Goal: Information Seeking & Learning: Learn about a topic

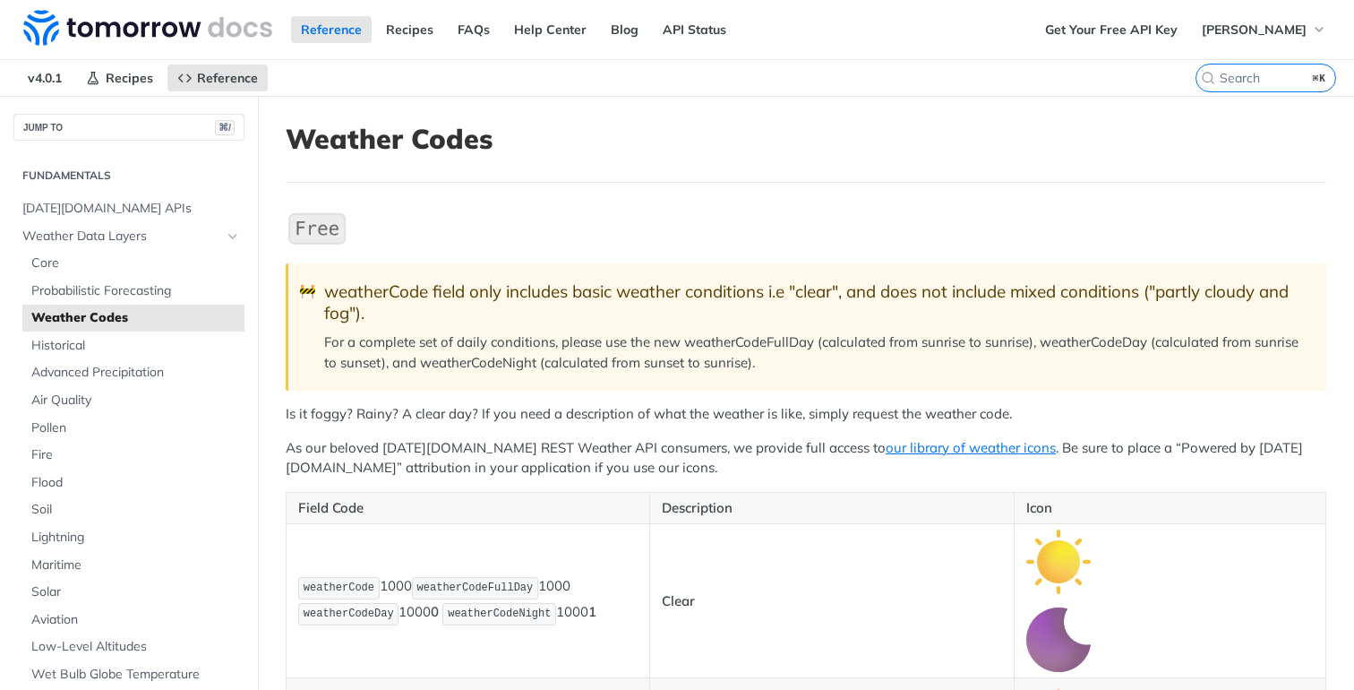
scroll to position [364, 0]
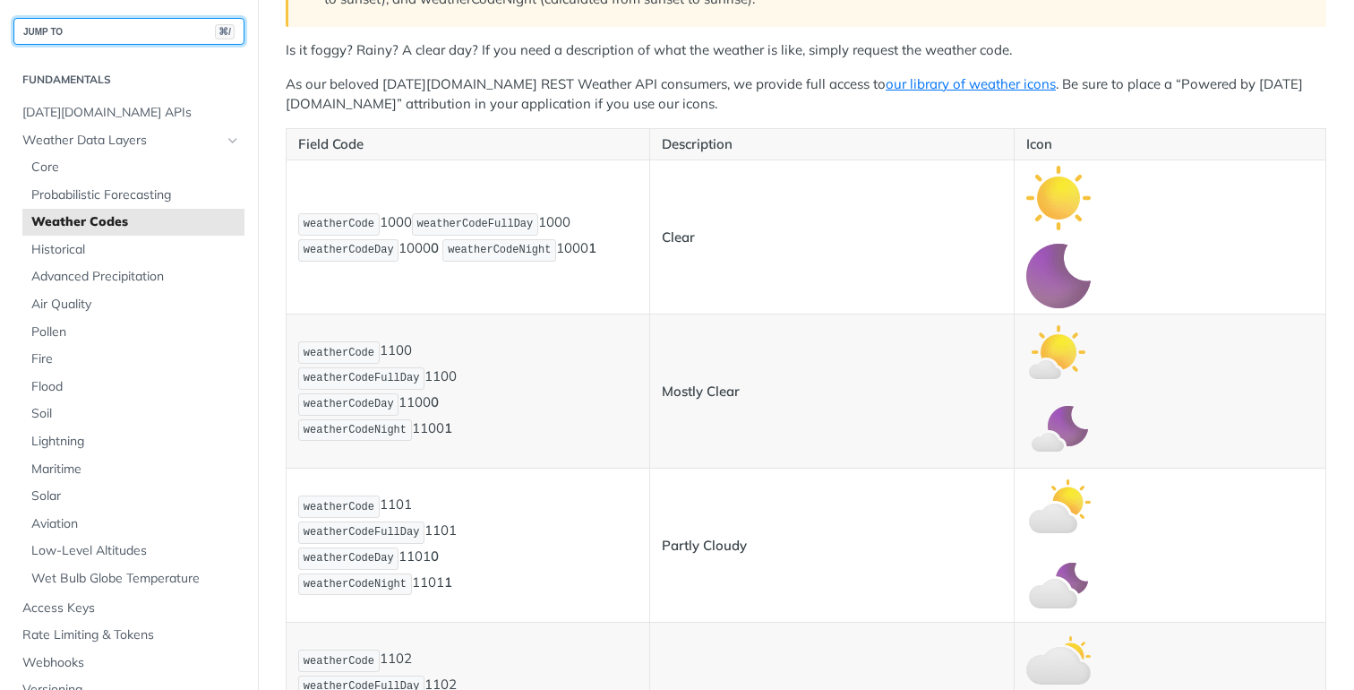
click at [101, 25] on button "JUMP TO ⌘/" at bounding box center [128, 31] width 231 height 27
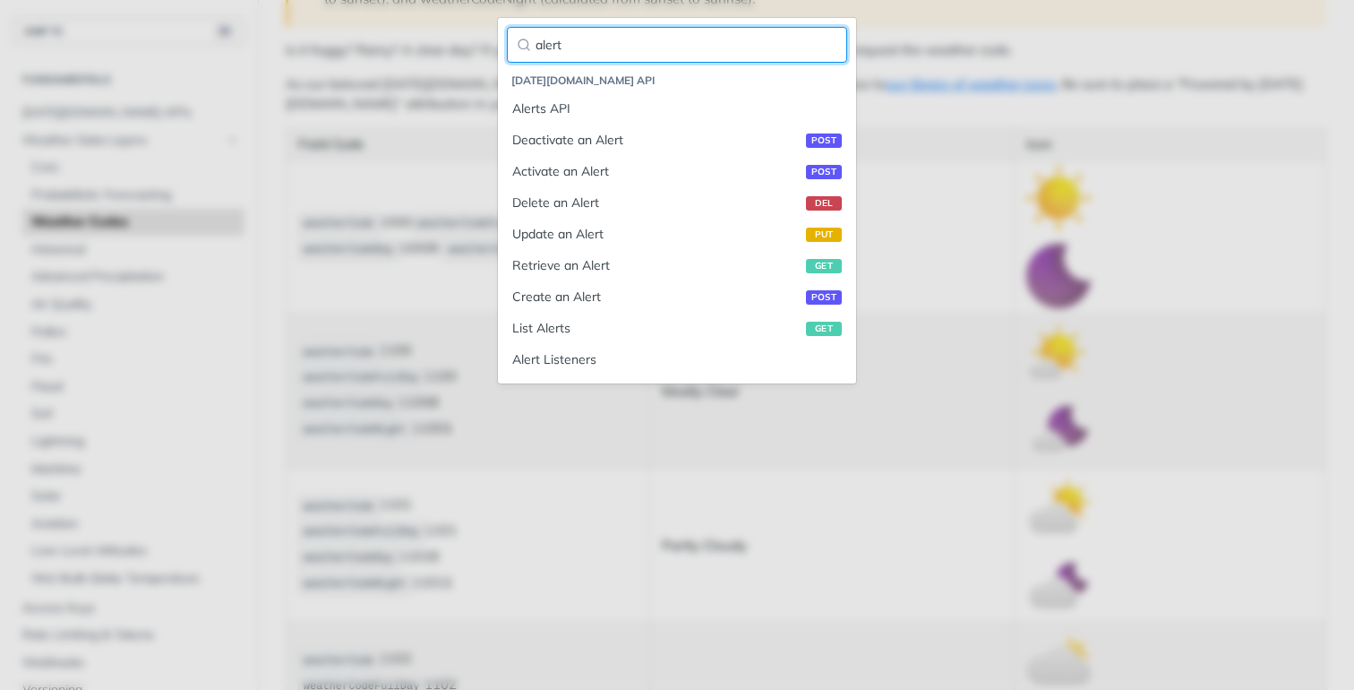
type input "alert"
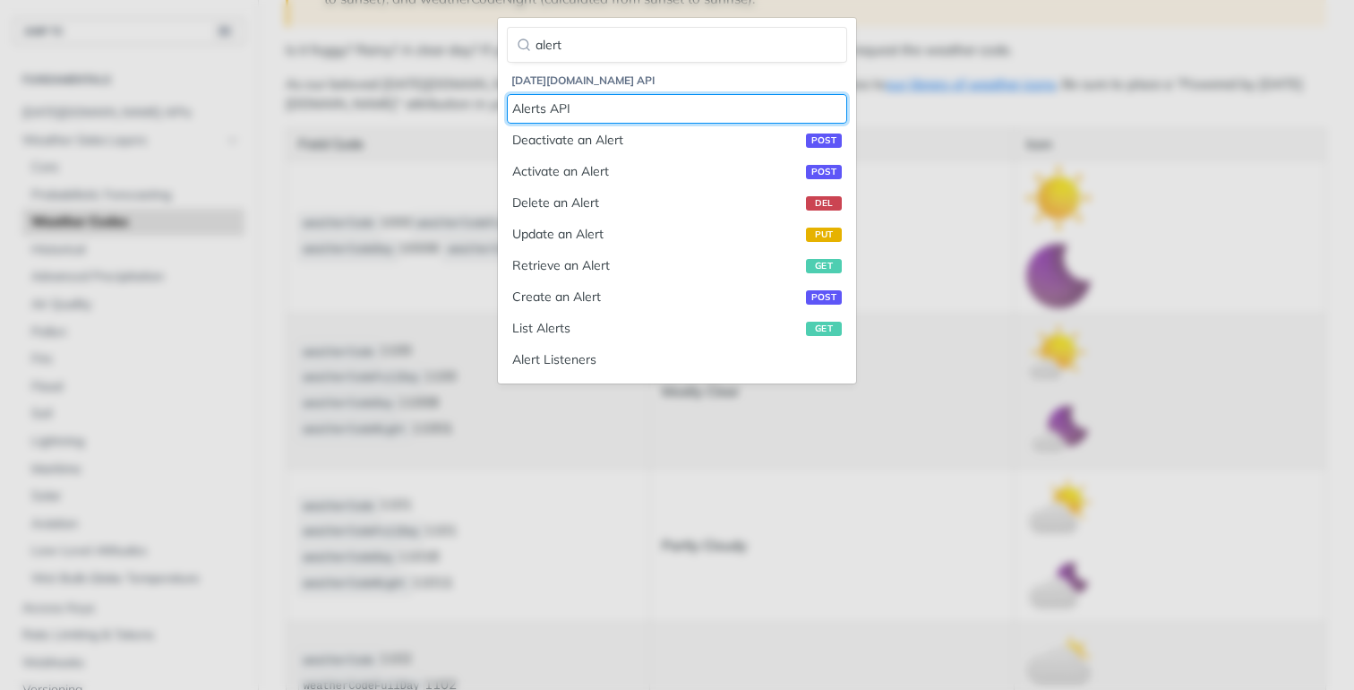
click at [507, 94] on link "Alerts API" at bounding box center [677, 109] width 340 height 30
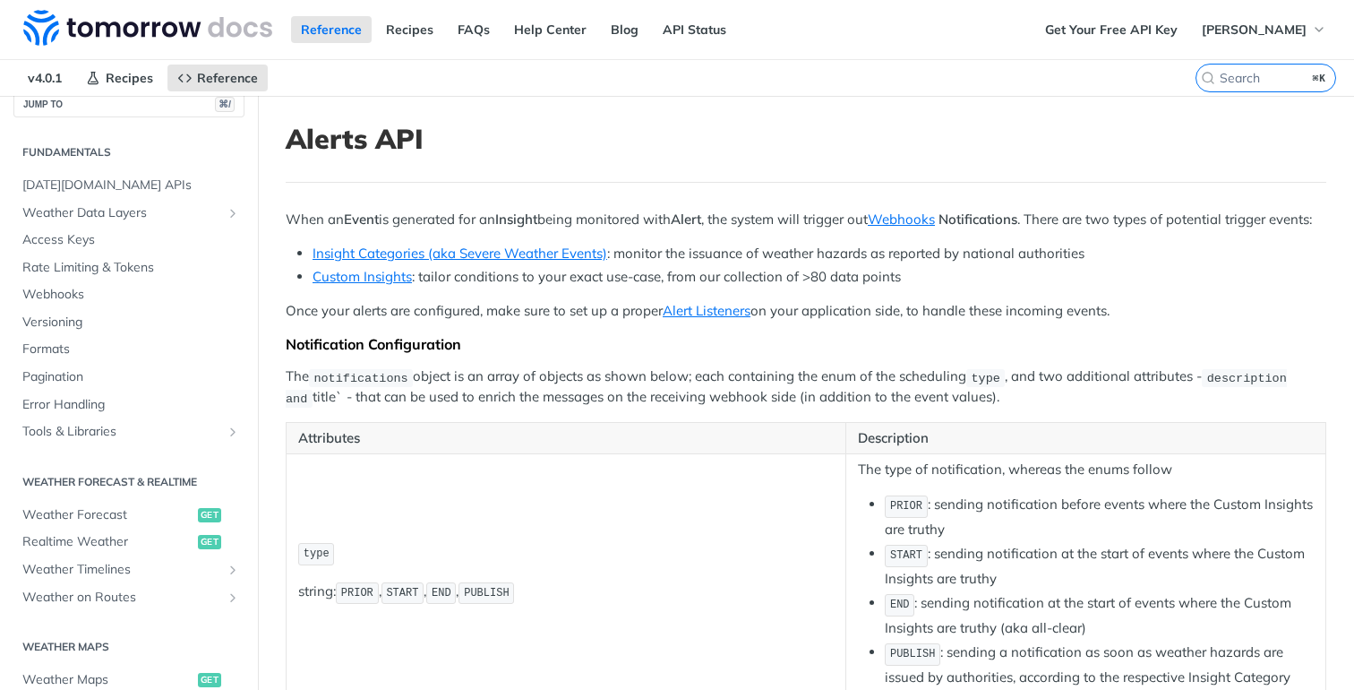
scroll to position [22, 0]
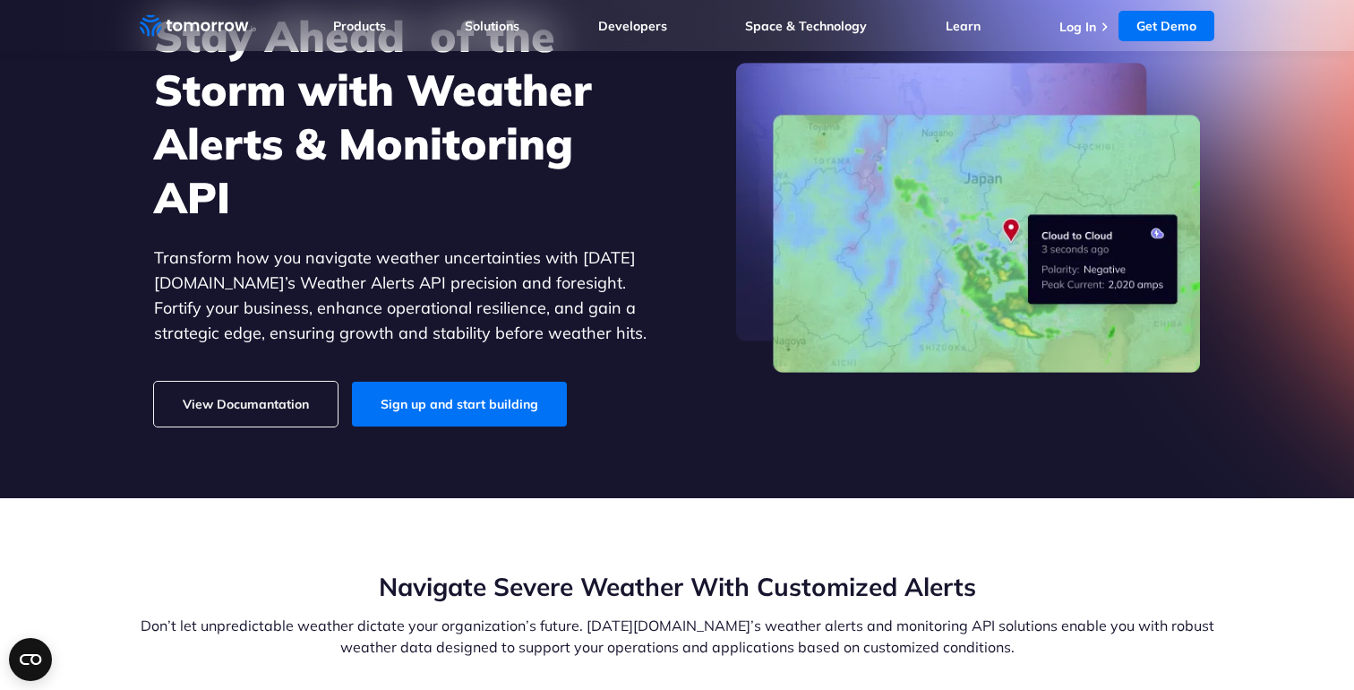
scroll to position [160, 0]
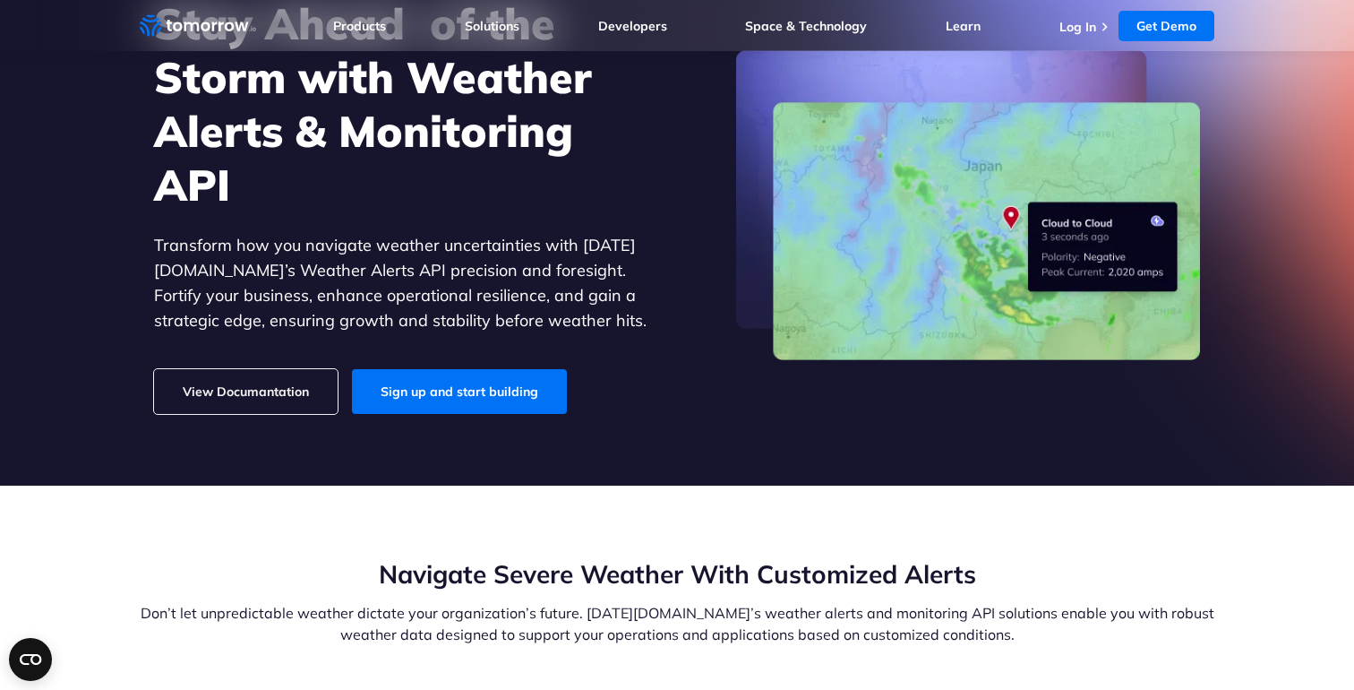
click at [266, 391] on link "View Documantation" at bounding box center [246, 391] width 184 height 45
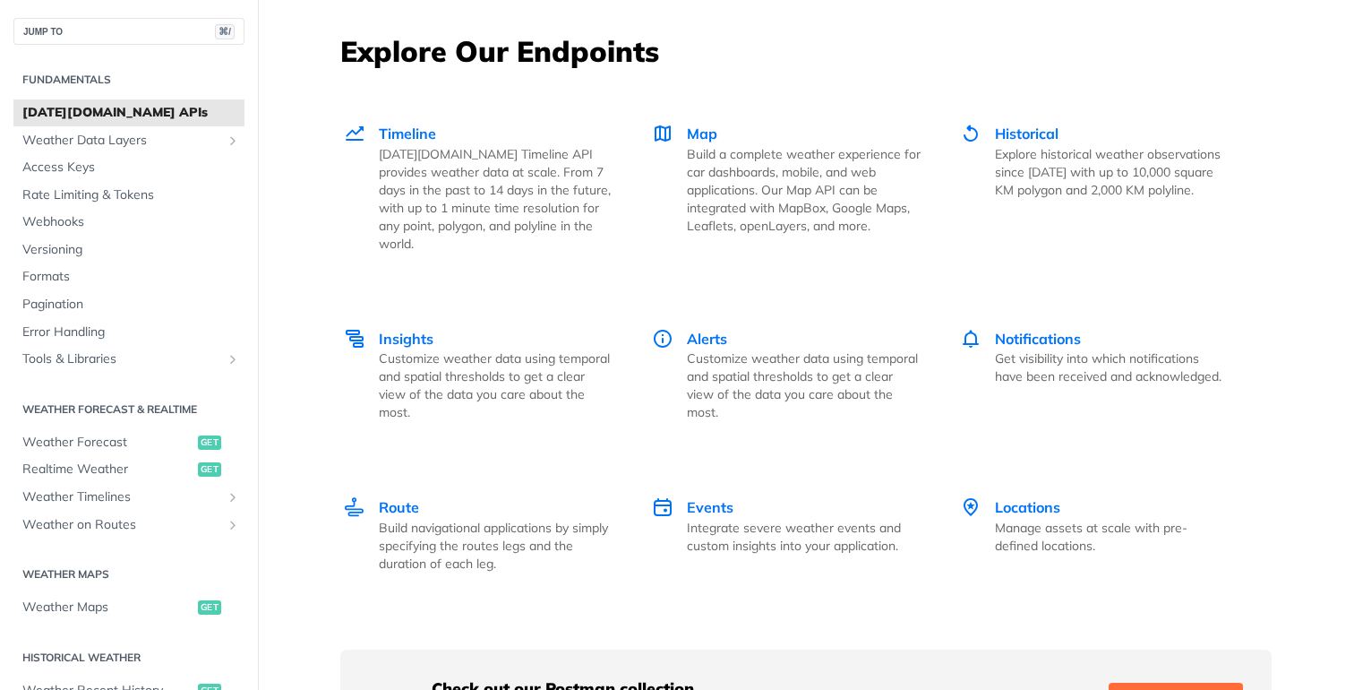
scroll to position [2474, 0]
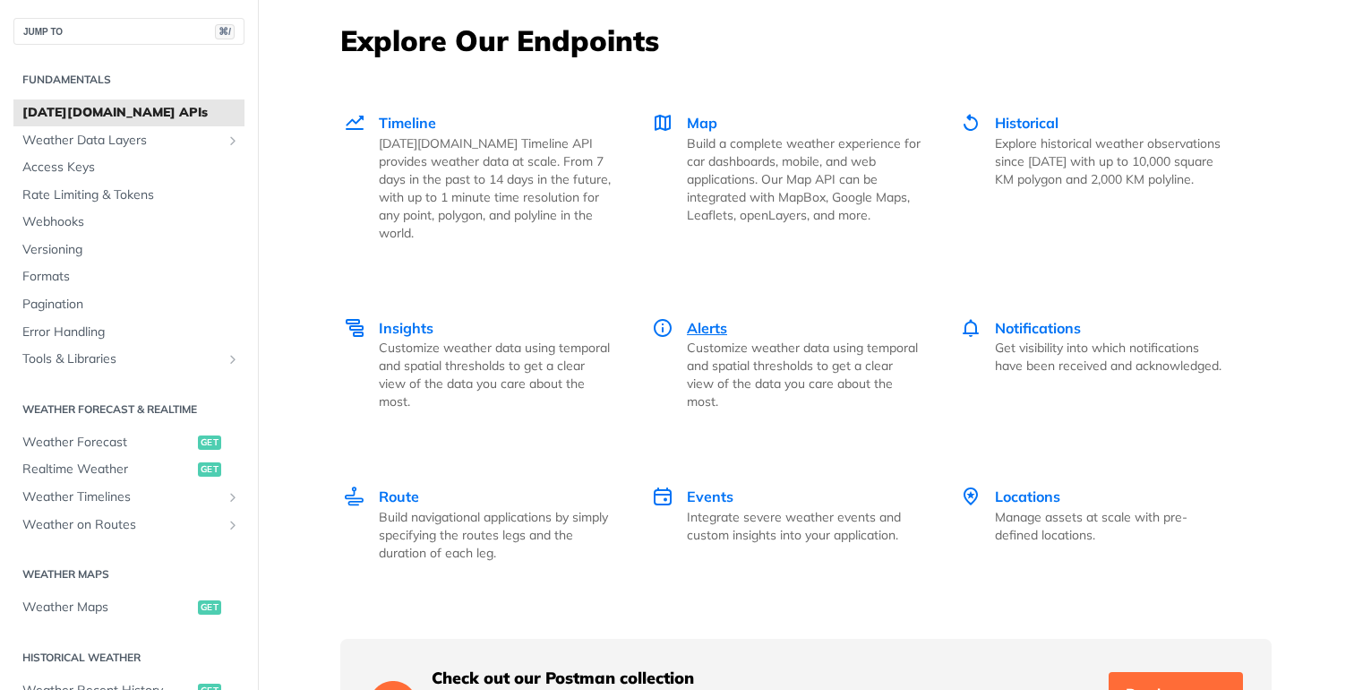
click at [692, 319] on span "Alerts" at bounding box center [707, 328] width 40 height 18
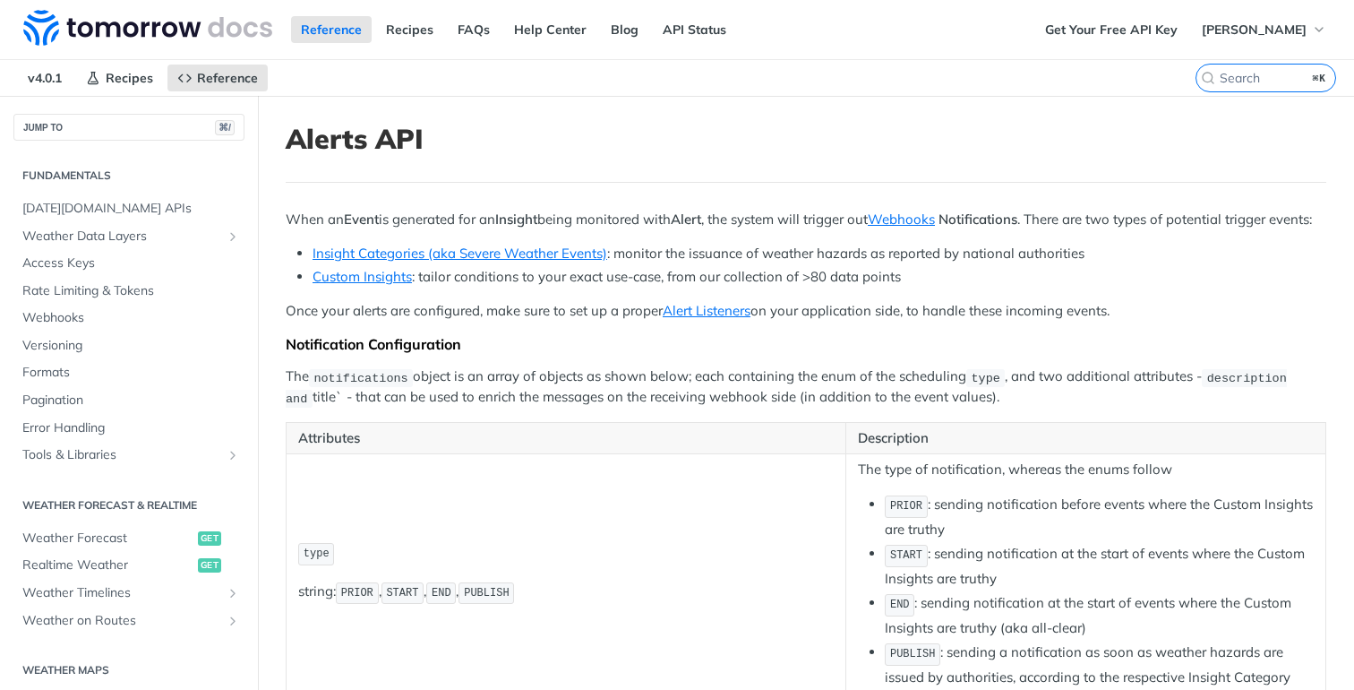
scroll to position [500, 0]
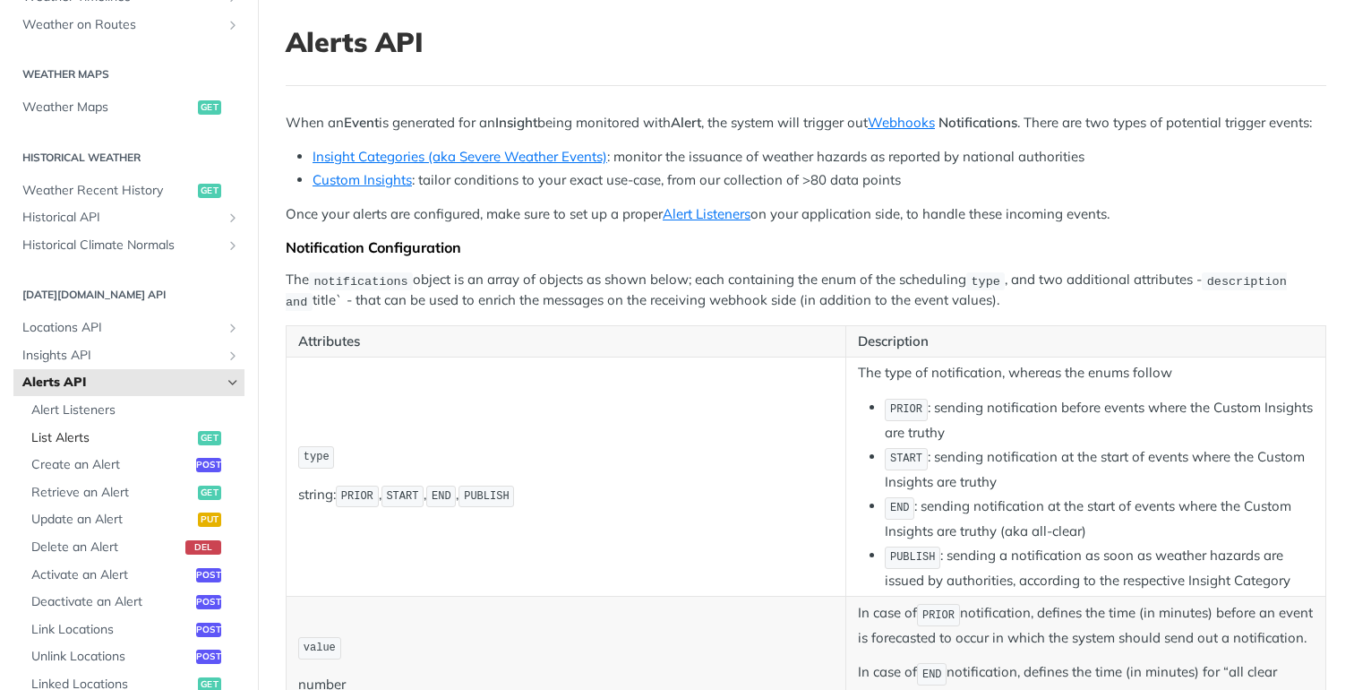
click at [90, 433] on span "List Alerts" at bounding box center [112, 438] width 162 height 18
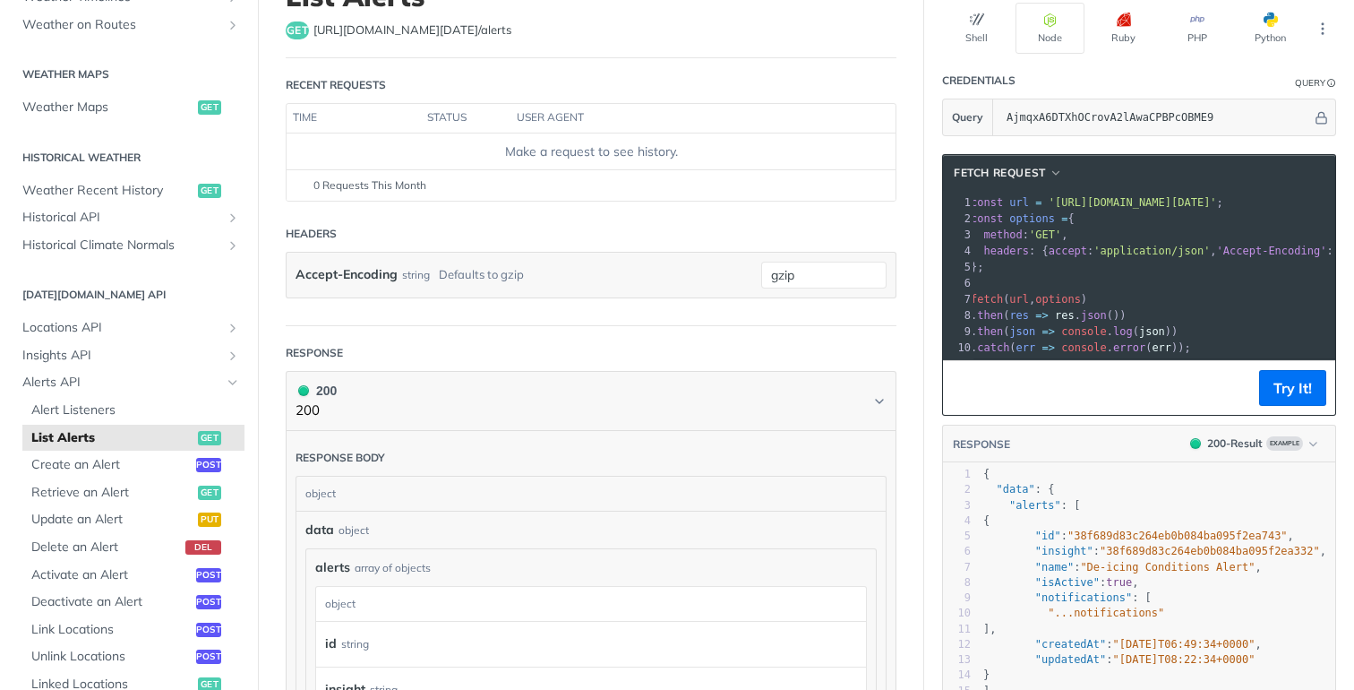
scroll to position [97, 0]
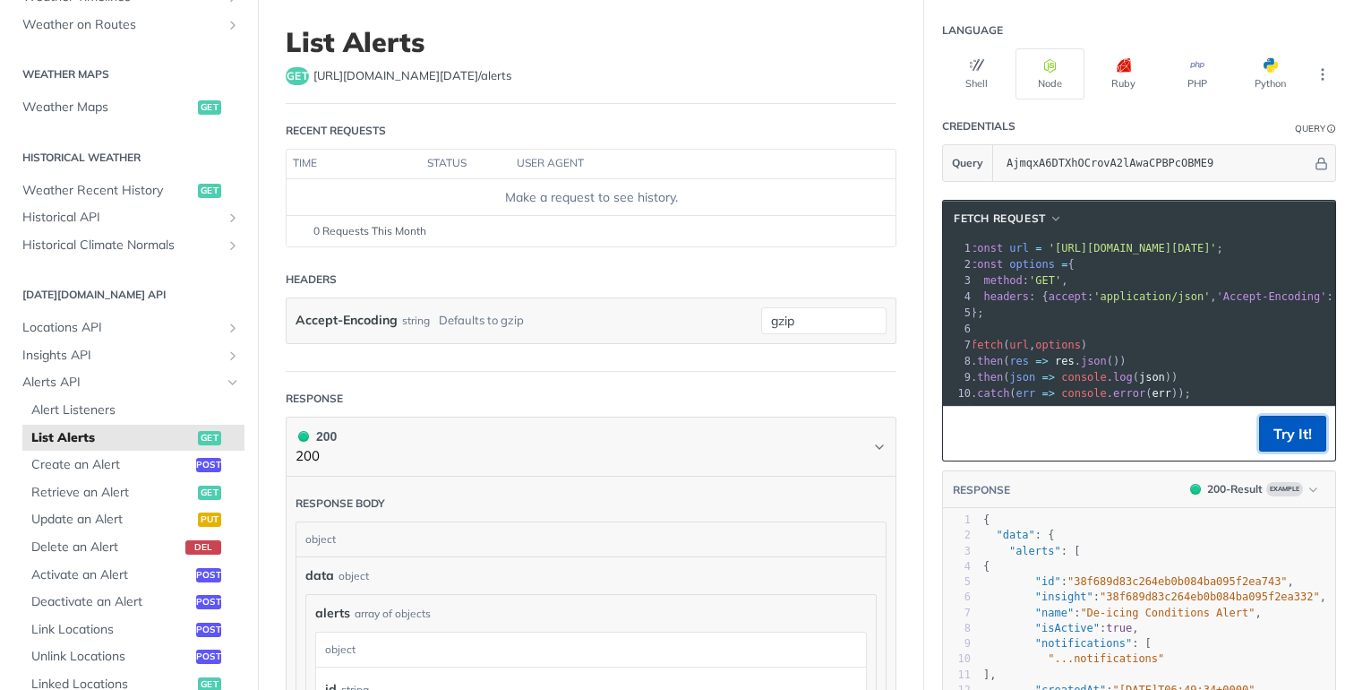
click at [1295, 435] on button "Try It!" at bounding box center [1292, 434] width 67 height 36
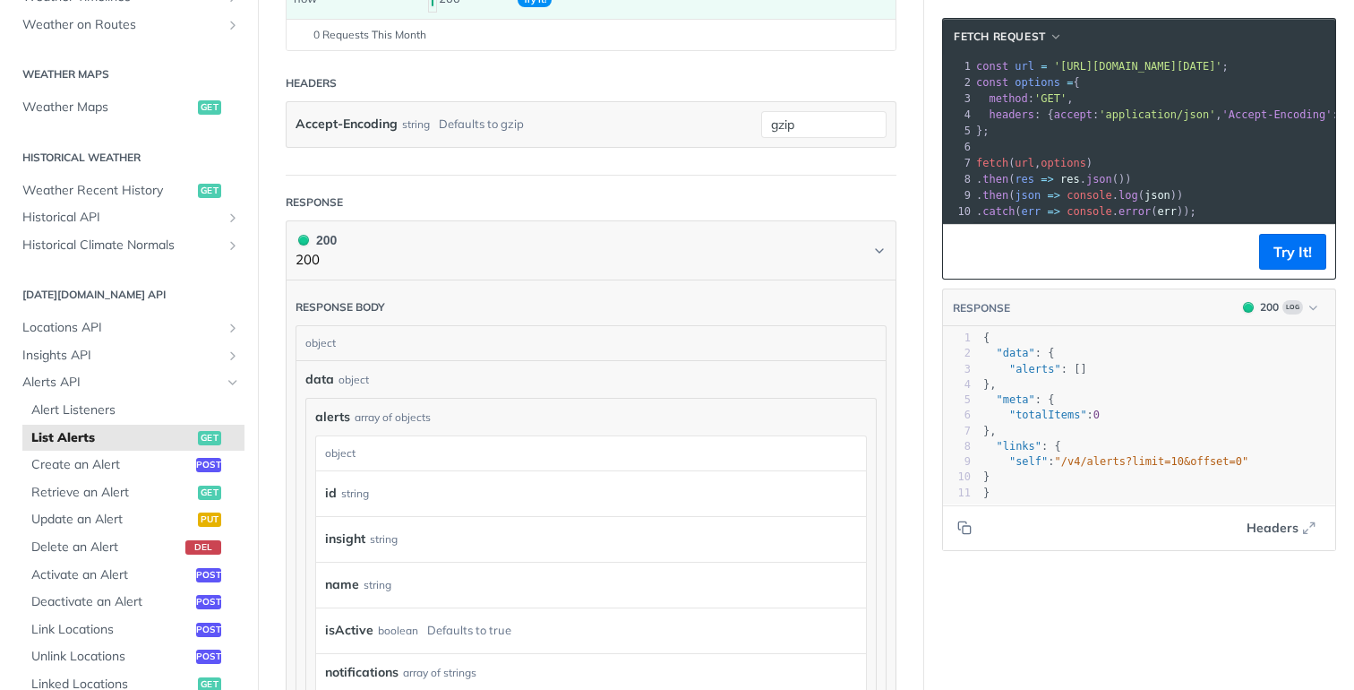
scroll to position [326, 0]
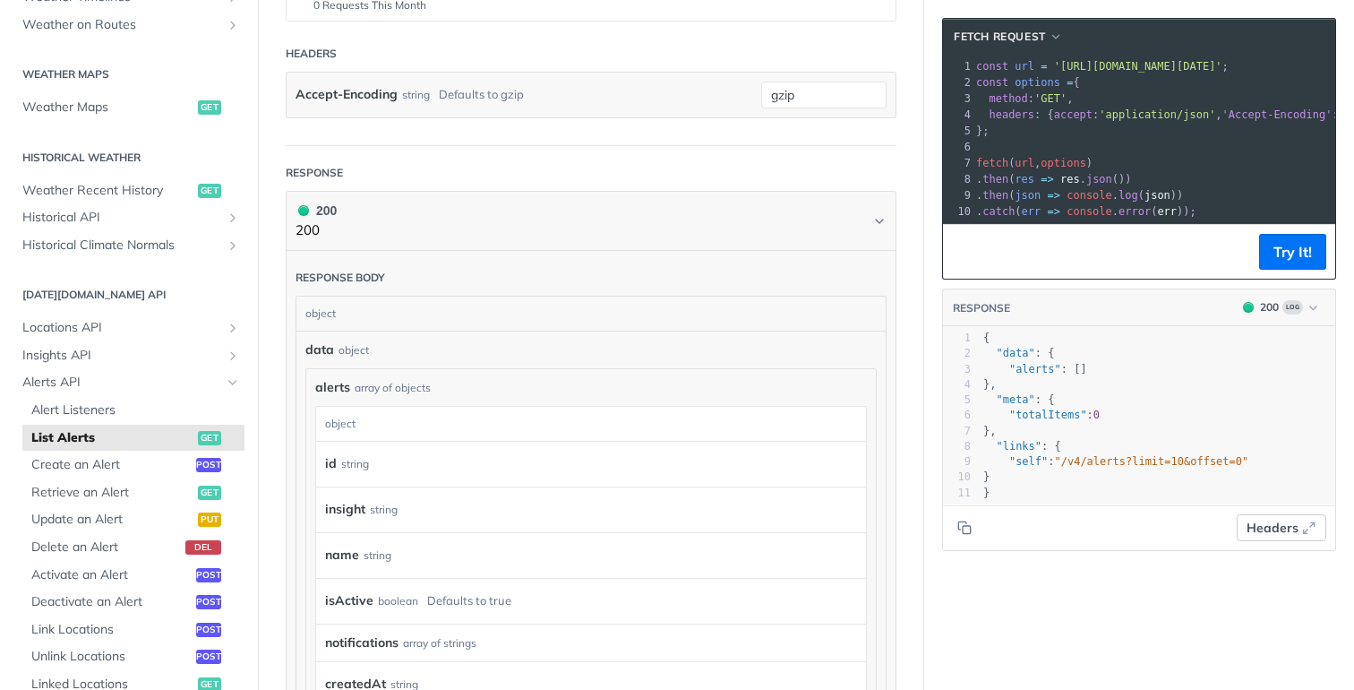
click at [1316, 528] on icon "button" at bounding box center [1309, 527] width 14 height 14
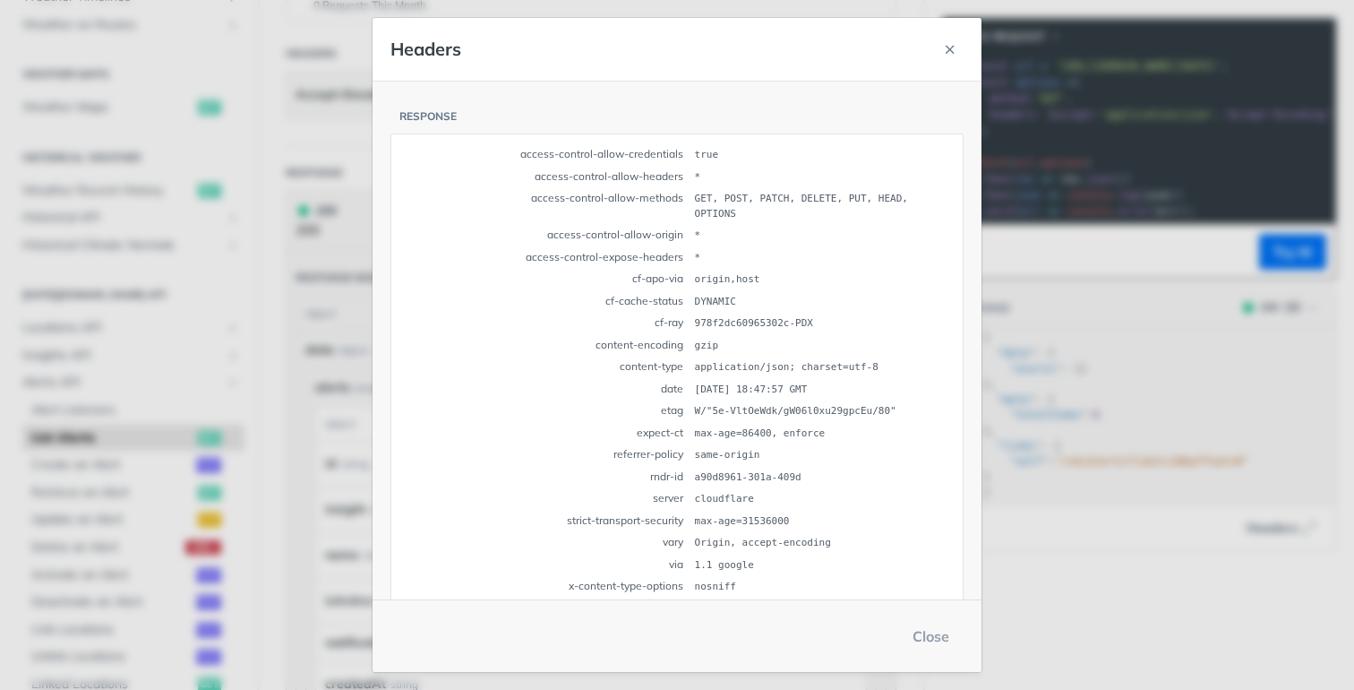
click at [1078, 403] on main "JUMP TO ⌘/ Fundamentals Tomorrow.io APIs Weather Data Layers Core Probabilistic…" at bounding box center [677, 427] width 1354 height 1314
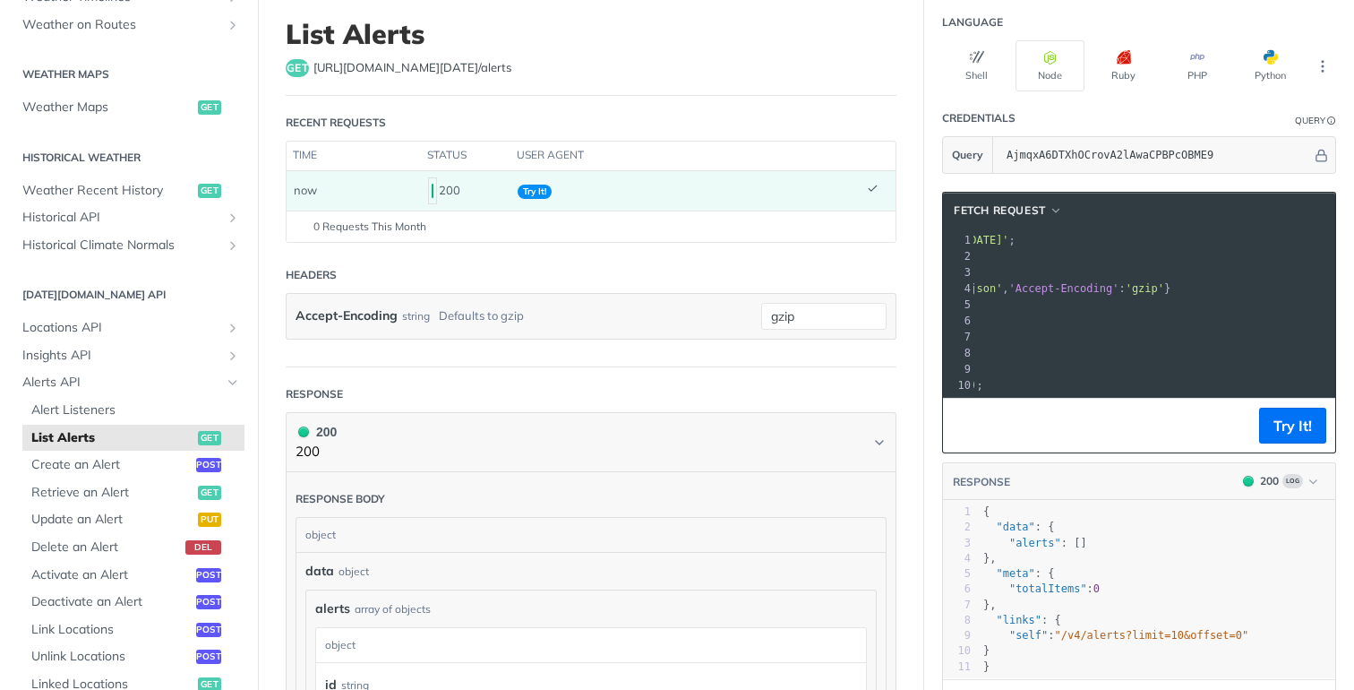
scroll to position [0, 98]
click at [1177, 254] on pre "const options = {" at bounding box center [1164, 256] width 576 height 16
click at [1009, 235] on span "'https://api.tomorrow.io/v4/alerts?apikey=AjmqxA6DTXhOCrovA2lAwaCPBPcOBME9'" at bounding box center [925, 240] width 168 height 13
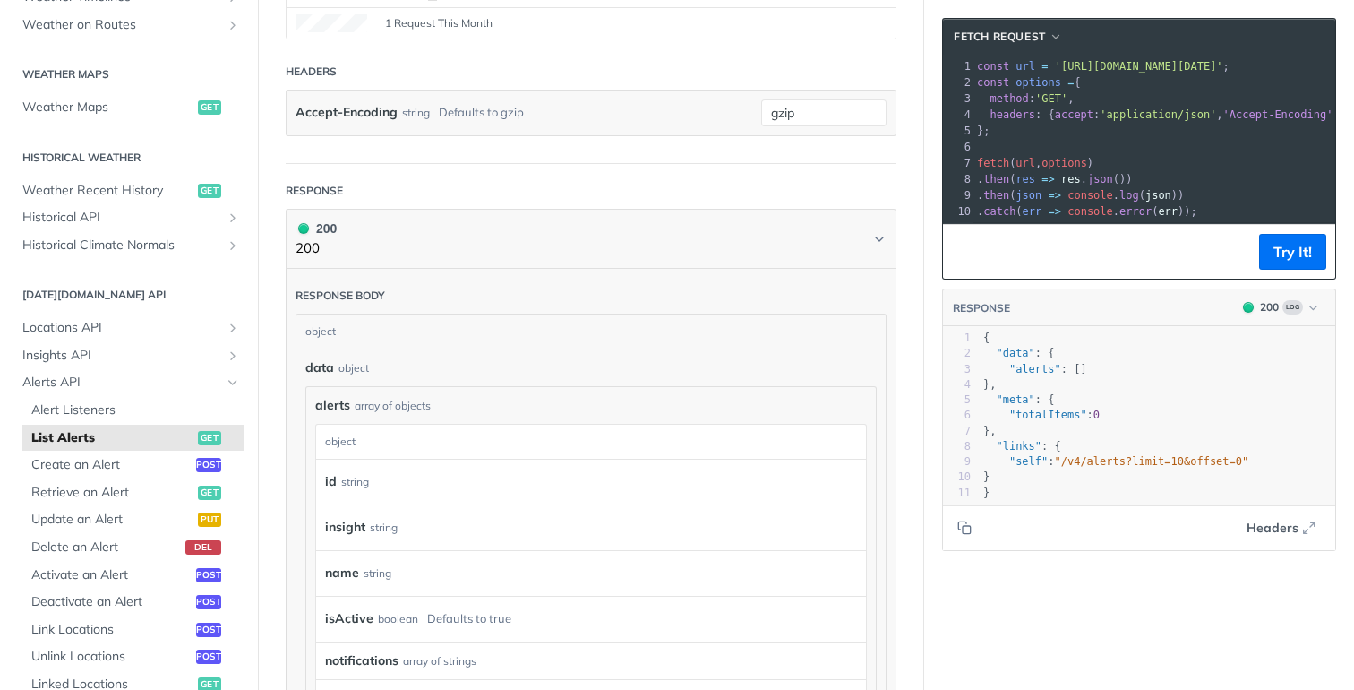
scroll to position [267, 0]
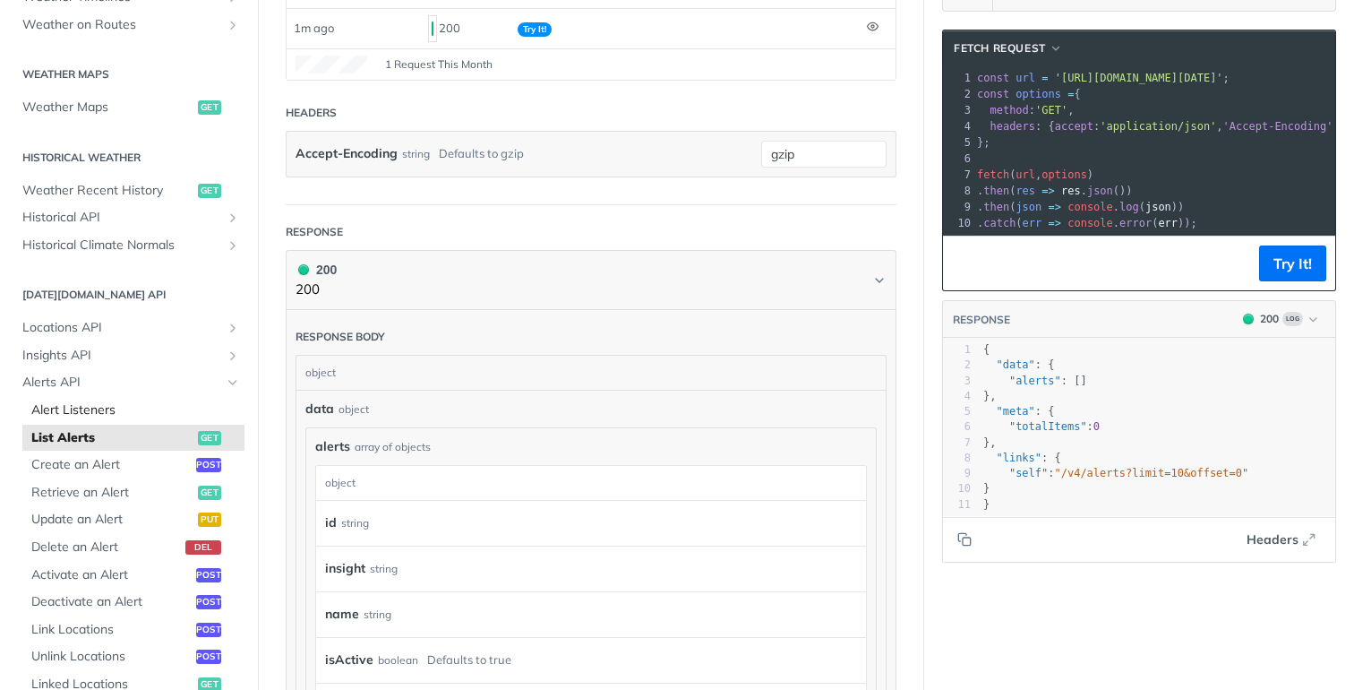
click at [111, 406] on span "Alert Listeners" at bounding box center [135, 410] width 209 height 18
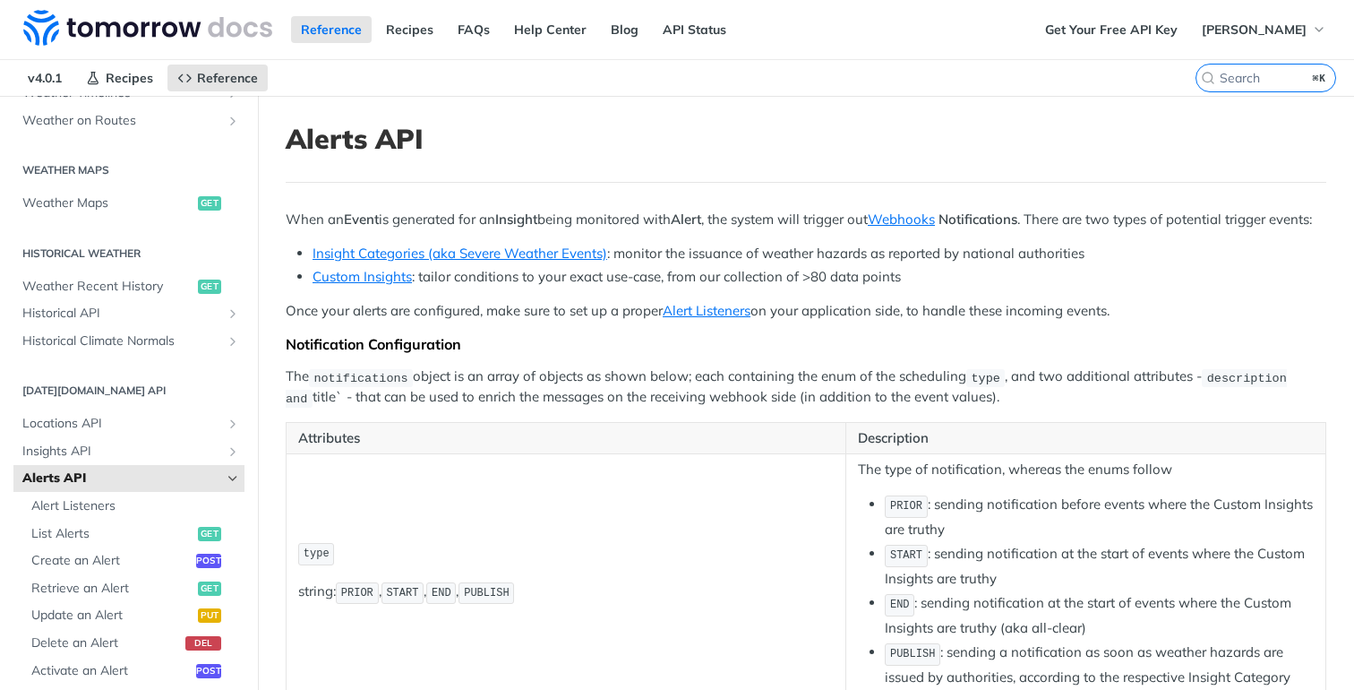
click at [730, 264] on li "Insight Categories (aka Severe Weather Events) : monitor the issuance of weathe…" at bounding box center [820, 254] width 1014 height 21
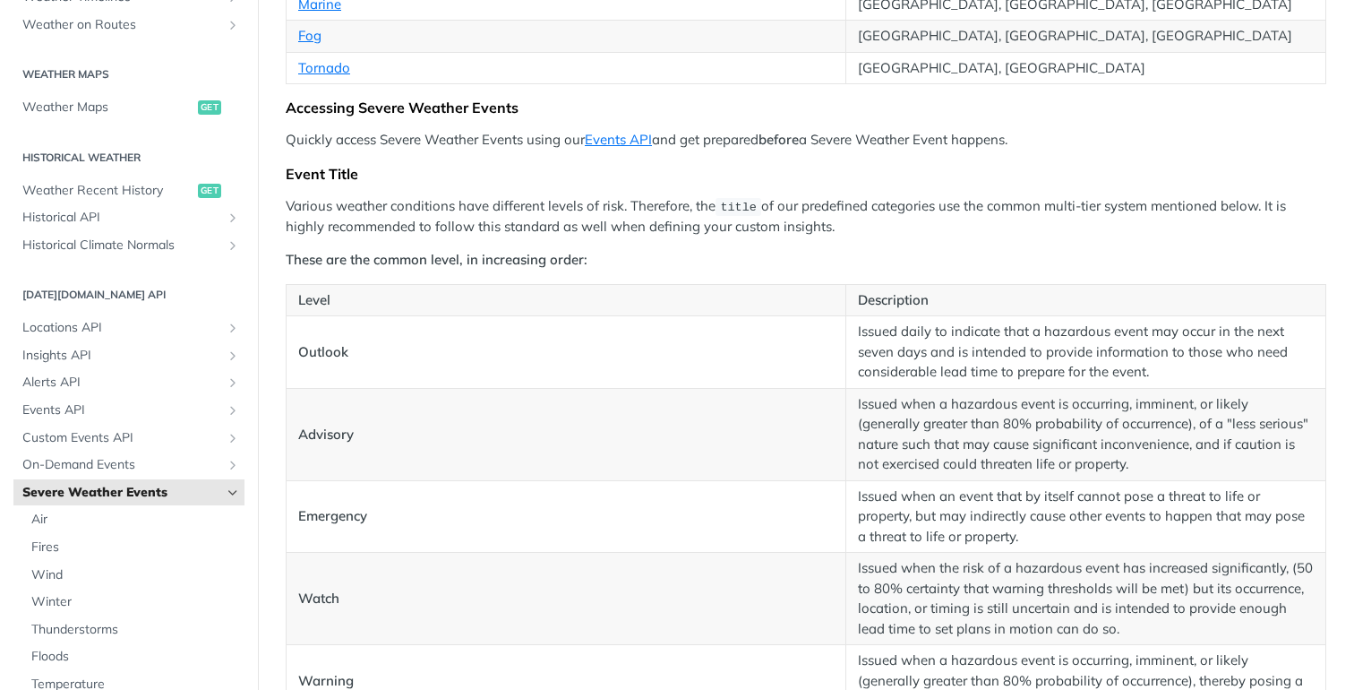
scroll to position [751, 0]
